Goal: Transaction & Acquisition: Purchase product/service

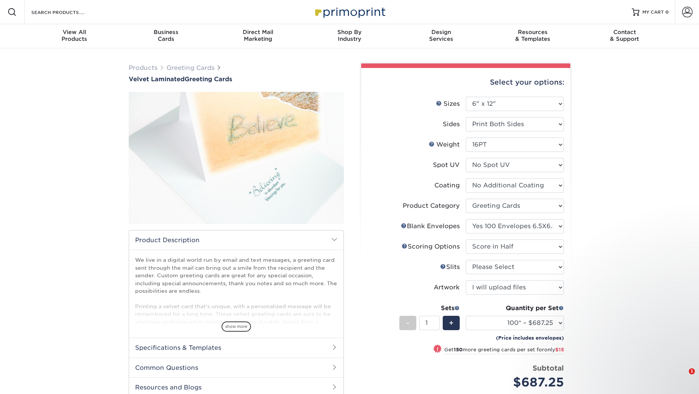
select select "6.00x12.00"
select select "b7f8198f-f281-4438-a52e-cd7a5c5c0cfc"
select select "c16c5458-84ff-4b29-b2e4-d596021c1259"
select select "b23166fa-223a-4016-b2d3-d3438452c7d9"
select select "upload"
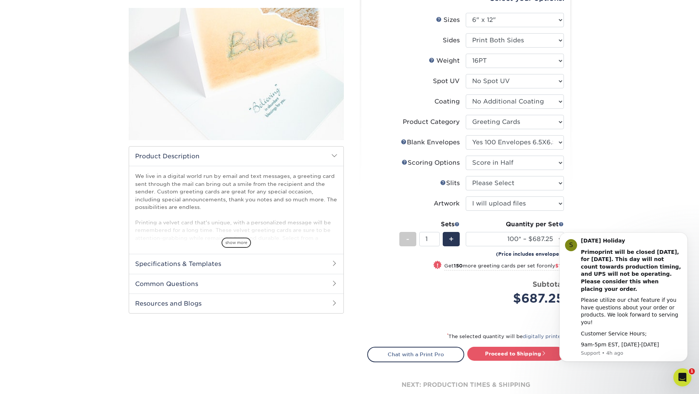
click at [408, 304] on div "Price per set $687.25" at bounding box center [417, 293] width 98 height 29
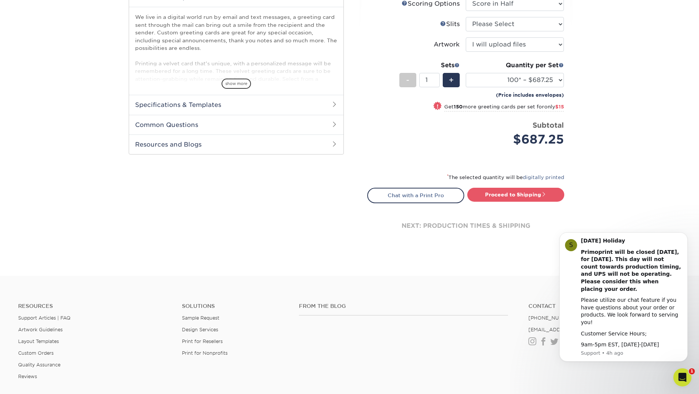
scroll to position [242, 0]
click at [376, 267] on div "Products Greeting Cards Velvet Laminated Greeting Cards show more /" at bounding box center [349, 41] width 699 height 470
click at [308, 204] on div "Product Description show more Templates /" at bounding box center [236, 62] width 215 height 425
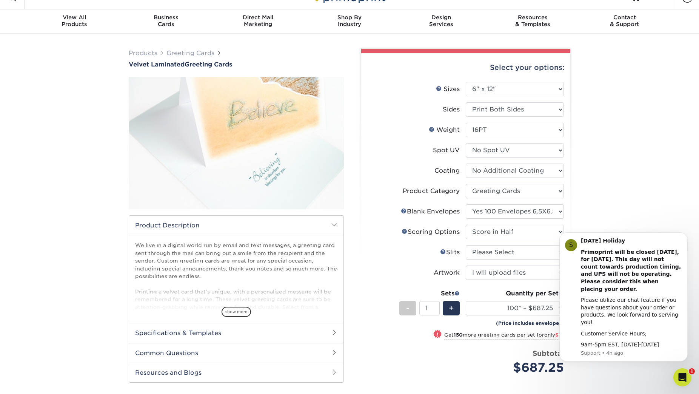
scroll to position [12, 0]
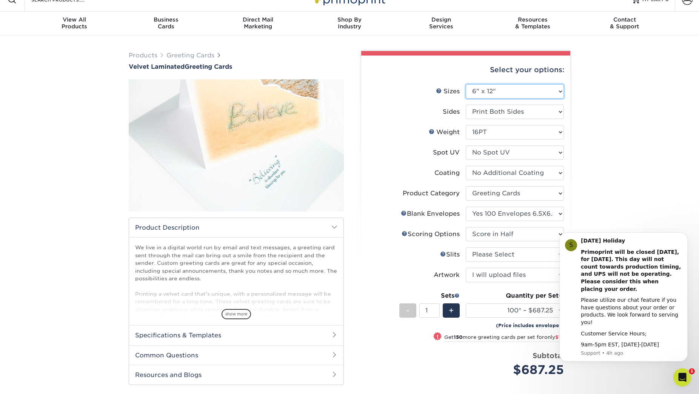
click at [508, 95] on select "Please Select 4.25" x 11" 5.5" x 8.5" 6" x 9" 6" x 12" 7" x 10" 8.5" x 11"" at bounding box center [515, 91] width 98 height 14
select select "6.00x9.00"
click at [466, 84] on select "Please Select 4.25" x 11" 5.5" x 8.5" 6" x 9" 6" x 12" 7" x 10" 8.5" x 11"" at bounding box center [515, 91] width 98 height 14
select select "-1"
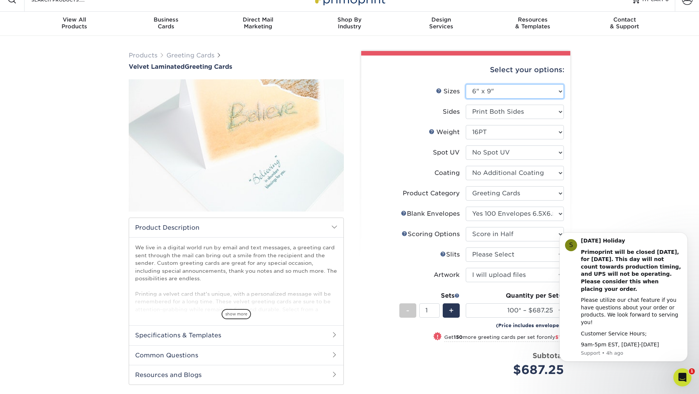
select select "-1"
select select
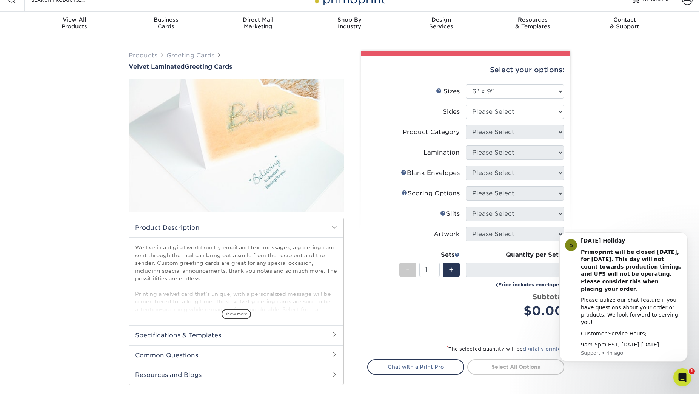
drag, startPoint x: 642, startPoint y: 116, endPoint x: 642, endPoint y: 125, distance: 9.4
click at [642, 125] on div "Products Greeting Cards Velvet Laminated Greeting Cards show more /" at bounding box center [349, 241] width 699 height 411
click at [508, 110] on select "Please Select Print Both Sides Print Front Only" at bounding box center [515, 112] width 98 height 14
select select "32d3c223-f82c-492b-b915-ba065a00862f"
click at [466, 105] on select "Please Select Print Both Sides Print Front Only" at bounding box center [515, 112] width 98 height 14
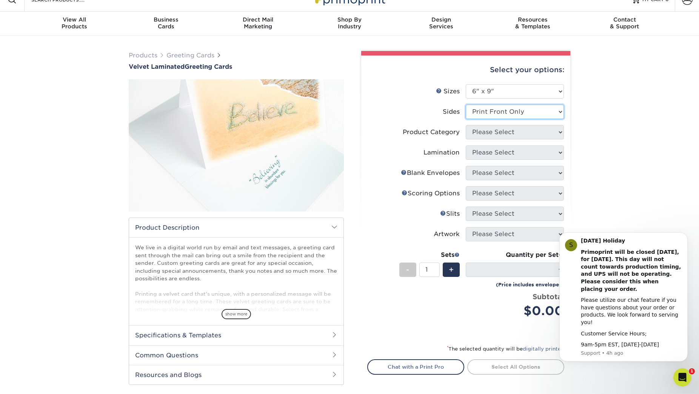
select select
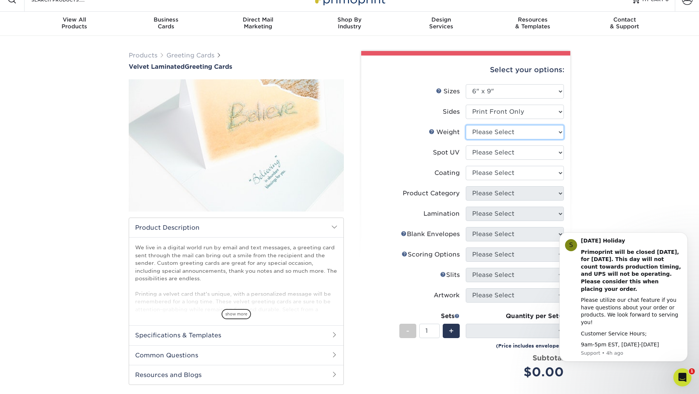
click at [512, 133] on select "Please Select 16PT" at bounding box center [515, 132] width 98 height 14
select select "16PT"
click at [466, 125] on select "Please Select 16PT" at bounding box center [515, 132] width 98 height 14
select select
click at [505, 152] on select "Please Select No Spot UV Front Only" at bounding box center [515, 152] width 98 height 14
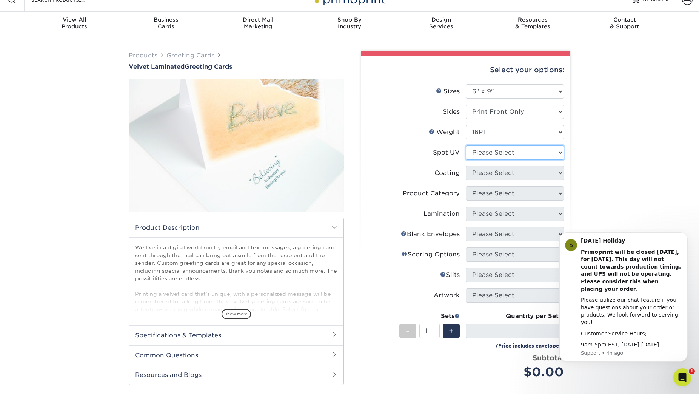
select select "1"
click at [466, 145] on select "Please Select No Spot UV Front Only" at bounding box center [515, 152] width 98 height 14
select select "-1"
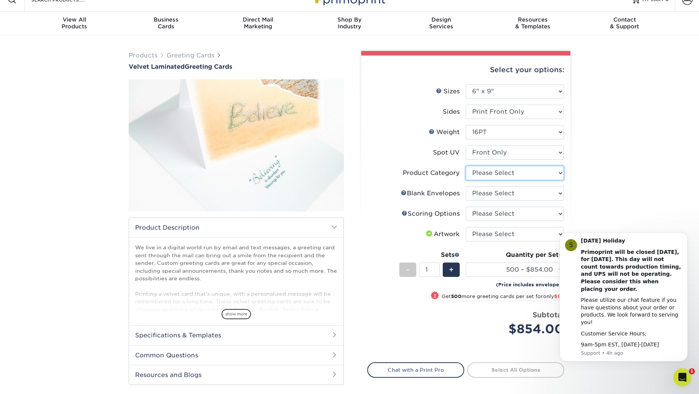
click at [522, 173] on select "Please Select Greeting Cards" at bounding box center [515, 173] width 98 height 14
select select "b7f8198f-f281-4438-a52e-cd7a5c5c0cfc"
click at [466, 166] on select "Please Select Greeting Cards" at bounding box center [515, 173] width 98 height 14
click at [518, 193] on select "Please Select No Blank Envelopes Yes 500 Envelopes A6 Yes 1000 Envelopes A6 Yes…" at bounding box center [515, 193] width 98 height 14
select select "070355ed-7eb6-4bf4-9dfd-4881c81cabd2"
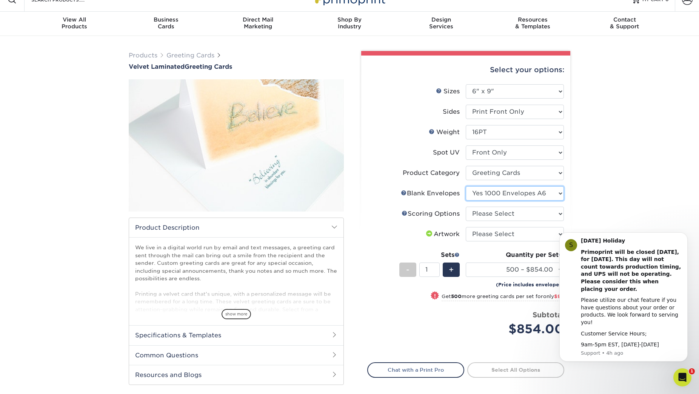
click at [466, 186] on select "Please Select No Blank Envelopes Yes 500 Envelopes A6 Yes 1000 Envelopes A6 Yes…" at bounding box center [515, 193] width 98 height 14
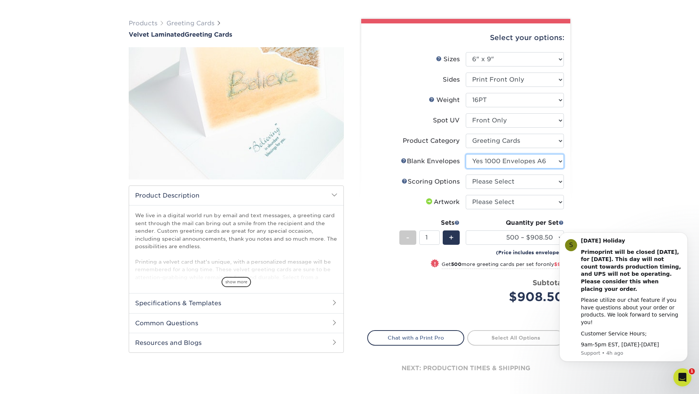
scroll to position [45, 0]
click at [512, 182] on select "Please Select Score in Half" at bounding box center [515, 181] width 98 height 14
select select "b23166fa-223a-4016-b2d3-d3438452c7d9"
click at [466, 174] on select "Please Select Score in Half" at bounding box center [515, 181] width 98 height 14
click at [513, 201] on select "Please Select I will upload files I need a design - $75" at bounding box center [515, 201] width 98 height 14
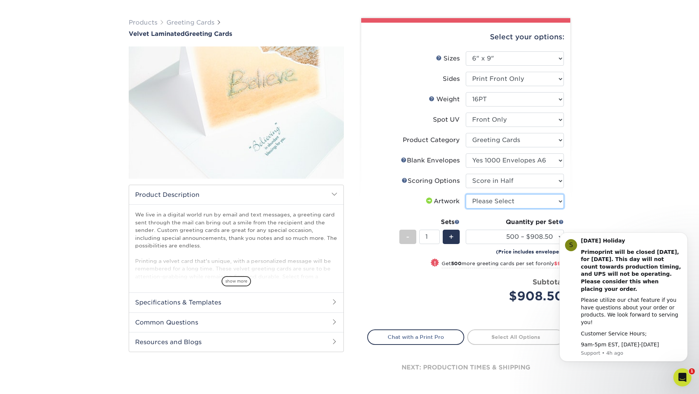
select select "upload"
click at [466, 194] on select "Please Select I will upload files I need a design - $75" at bounding box center [515, 201] width 98 height 14
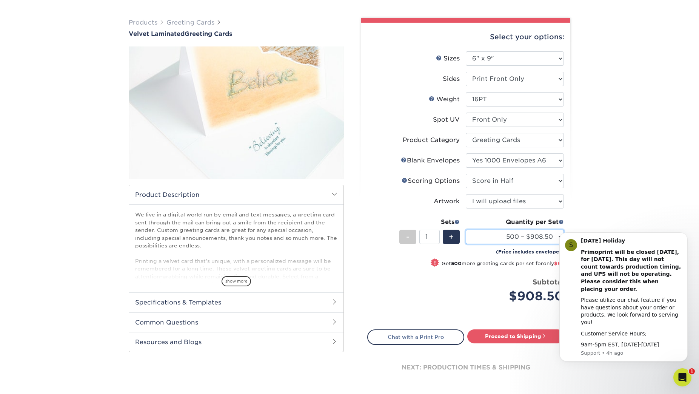
click at [501, 236] on select "500 – $908.50 1000 – $1006.50 2500 – $2258.50 5000 – $3727.50 10000 – $7117.50" at bounding box center [515, 237] width 98 height 14
select select "1000 – $1006.50"
click at [466, 230] on select "500 – $908.50 1000 – $1006.50 2500 – $2258.50 5000 – $3727.50 10000 – $7117.50" at bounding box center [515, 237] width 98 height 14
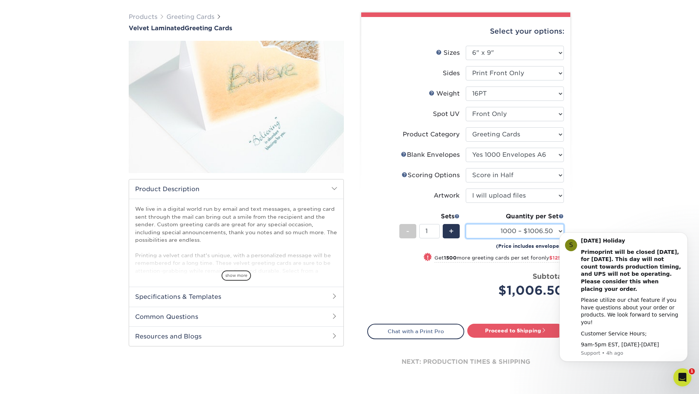
scroll to position [48, 0]
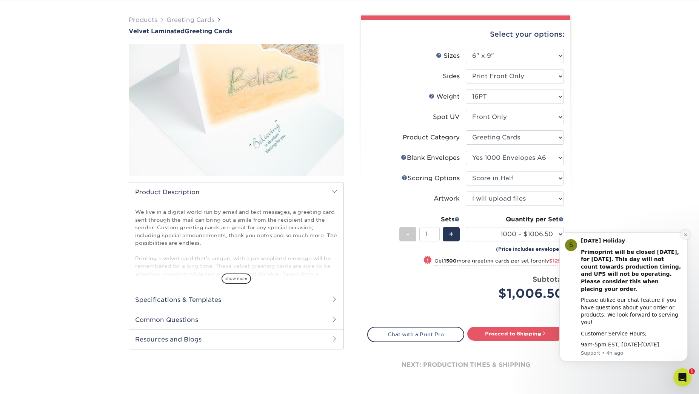
click at [685, 237] on icon "Dismiss notification" at bounding box center [686, 235] width 4 height 4
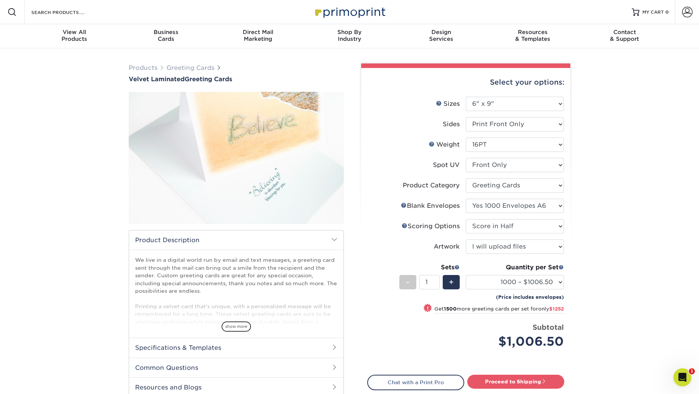
scroll to position [11, 0]
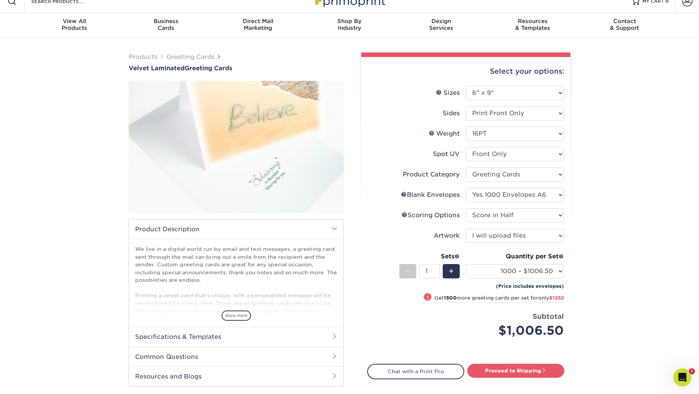
click at [190, 339] on h2 "Specifications & Templates" at bounding box center [236, 337] width 214 height 20
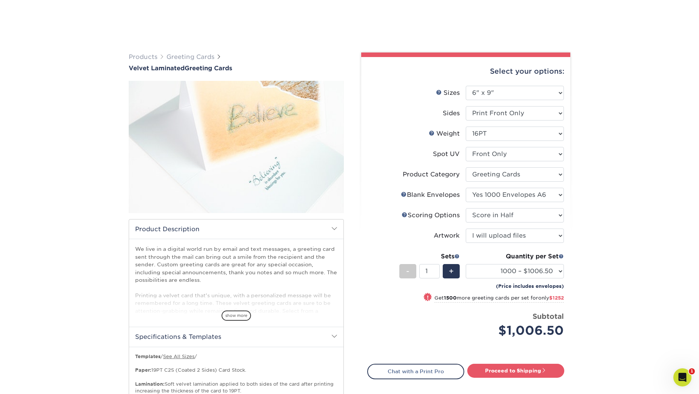
scroll to position [108, 0]
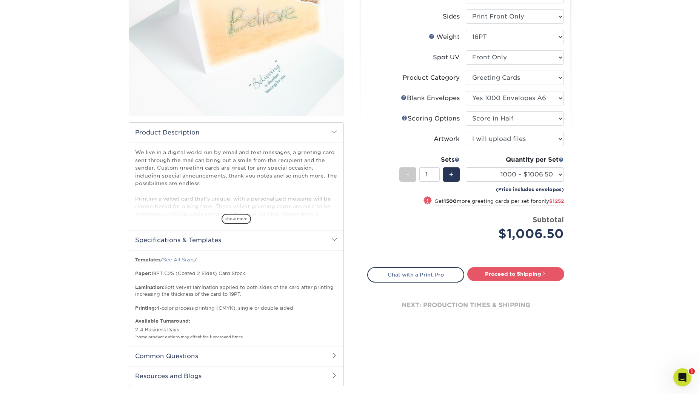
click at [184, 260] on link "See All Sizes" at bounding box center [178, 260] width 31 height 6
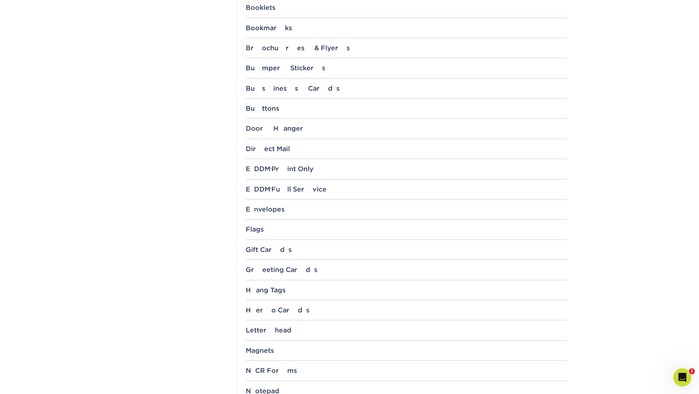
scroll to position [390, 0]
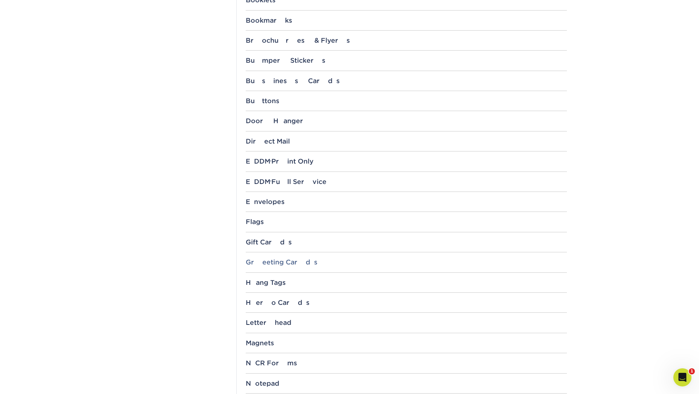
click at [267, 262] on div "Greeting Cards" at bounding box center [406, 262] width 321 height 8
click at [266, 299] on link "6" x 9"" at bounding box center [261, 297] width 18 height 6
